Goal: Use online tool/utility: Use online tool/utility

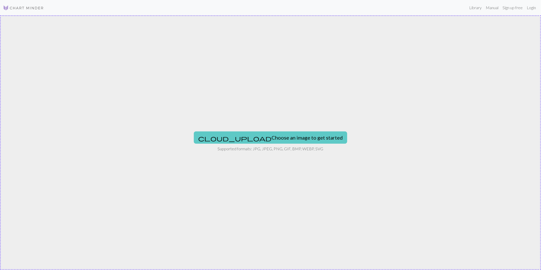
click at [297, 137] on button "cloud_upload Choose an image to get started" at bounding box center [270, 137] width 153 height 12
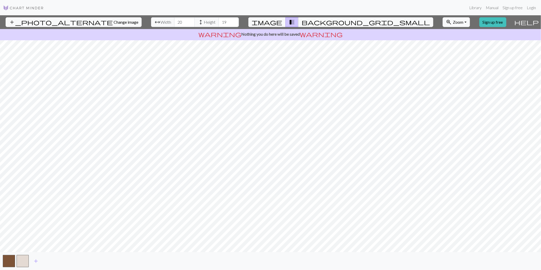
click at [380, 39] on div "add_photo_alternate Change image arrow_range Width 20 height Height 19 image tr…" at bounding box center [270, 142] width 541 height 255
click at [171, 253] on div "add_photo_alternate Change image arrow_range Width 20 height Height 19 image tr…" at bounding box center [270, 142] width 541 height 255
click at [315, 19] on span "background_grid_small" at bounding box center [366, 22] width 128 height 7
click at [297, 21] on button "transition_fade" at bounding box center [292, 22] width 13 height 10
click at [39, 261] on span "add" at bounding box center [36, 261] width 6 height 7
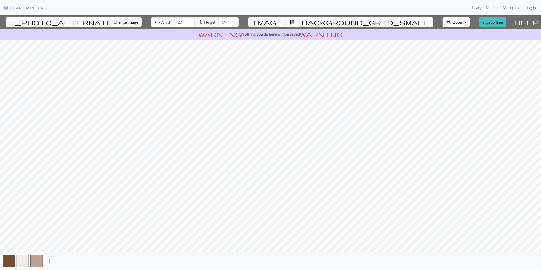
click at [39, 261] on button "button" at bounding box center [36, 261] width 12 height 12
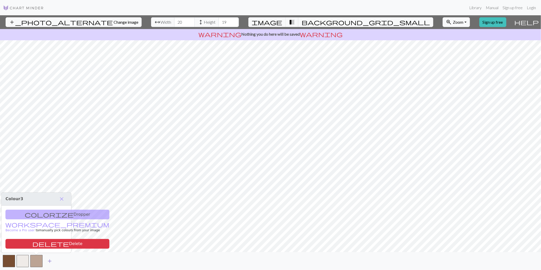
click at [48, 262] on span "add" at bounding box center [50, 261] width 6 height 7
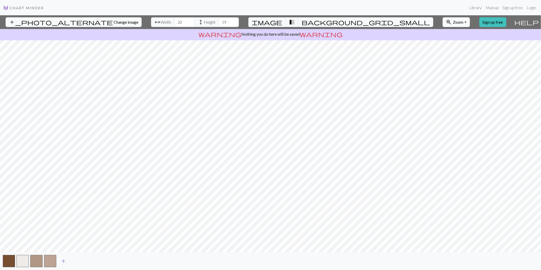
click at [63, 263] on span "add" at bounding box center [63, 261] width 6 height 7
click at [75, 261] on span "add" at bounding box center [77, 261] width 6 height 7
click at [88, 261] on span "add" at bounding box center [91, 261] width 6 height 7
click at [105, 261] on span "add" at bounding box center [105, 261] width 6 height 7
click at [122, 261] on button "add" at bounding box center [118, 261] width 13 height 10
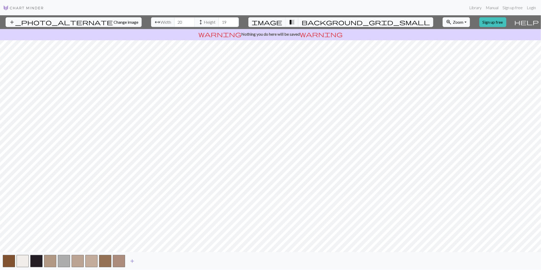
click at [137, 263] on button "add" at bounding box center [132, 261] width 13 height 10
click at [145, 263] on span "add" at bounding box center [146, 261] width 6 height 7
click at [161, 261] on span "add" at bounding box center [160, 261] width 6 height 7
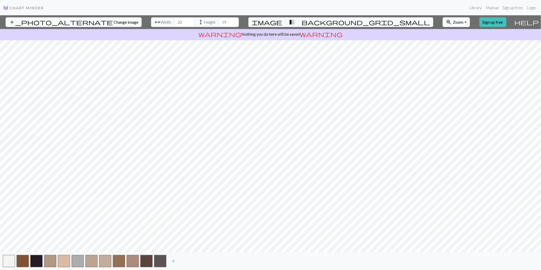
click at [183, 262] on div "add" at bounding box center [270, 261] width 541 height 18
click at [172, 262] on span "add" at bounding box center [173, 261] width 6 height 7
click at [186, 262] on span "add" at bounding box center [187, 261] width 6 height 7
click at [200, 261] on span "add" at bounding box center [201, 261] width 6 height 7
click at [216, 261] on span "add" at bounding box center [215, 261] width 6 height 7
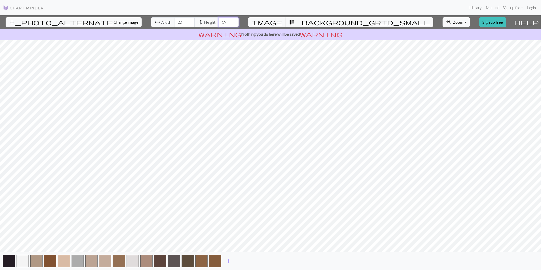
drag, startPoint x: 212, startPoint y: 22, endPoint x: 195, endPoint y: 25, distance: 17.1
click at [196, 25] on div "arrow_range Width 20 height Height 19" at bounding box center [195, 22] width 88 height 10
click at [227, 263] on span "add" at bounding box center [228, 261] width 6 height 7
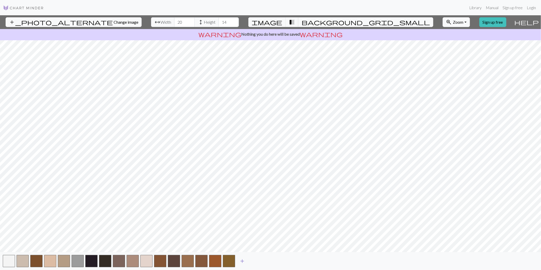
click at [240, 263] on span "add" at bounding box center [242, 261] width 6 height 7
click at [249, 262] on div "add" at bounding box center [270, 261] width 541 height 18
click at [257, 262] on span "add" at bounding box center [256, 261] width 6 height 7
click at [271, 264] on span "add" at bounding box center [270, 261] width 6 height 7
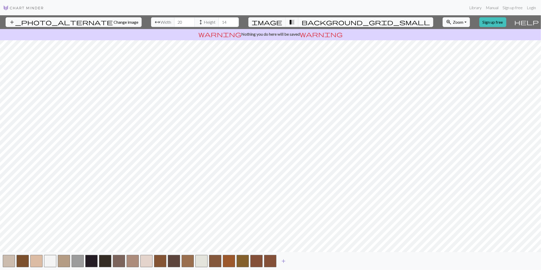
click at [285, 261] on span "add" at bounding box center [283, 261] width 6 height 7
drag, startPoint x: 211, startPoint y: 21, endPoint x: 194, endPoint y: 22, distance: 17.8
click at [194, 22] on div "arrow_range Width 20 height Height 14" at bounding box center [195, 22] width 88 height 10
type input "12"
click at [297, 265] on button "add" at bounding box center [297, 261] width 13 height 10
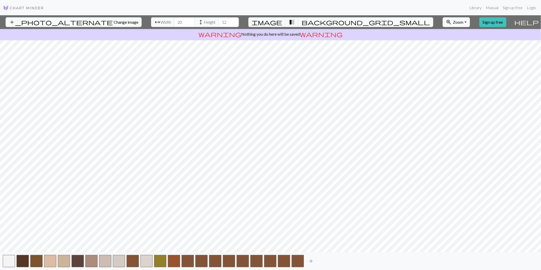
click at [309, 264] on span "add" at bounding box center [311, 261] width 6 height 7
click at [325, 262] on span "add" at bounding box center [325, 261] width 6 height 7
click at [336, 262] on span "add" at bounding box center [339, 261] width 6 height 7
click at [315, 23] on span "background_grid_small" at bounding box center [366, 22] width 128 height 7
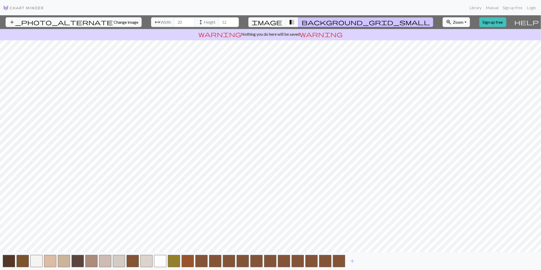
click at [352, 268] on div "add" at bounding box center [270, 261] width 541 height 18
click at [353, 265] on button "add" at bounding box center [352, 261] width 13 height 10
click at [364, 264] on span "add" at bounding box center [366, 261] width 6 height 7
